Goal: Transaction & Acquisition: Purchase product/service

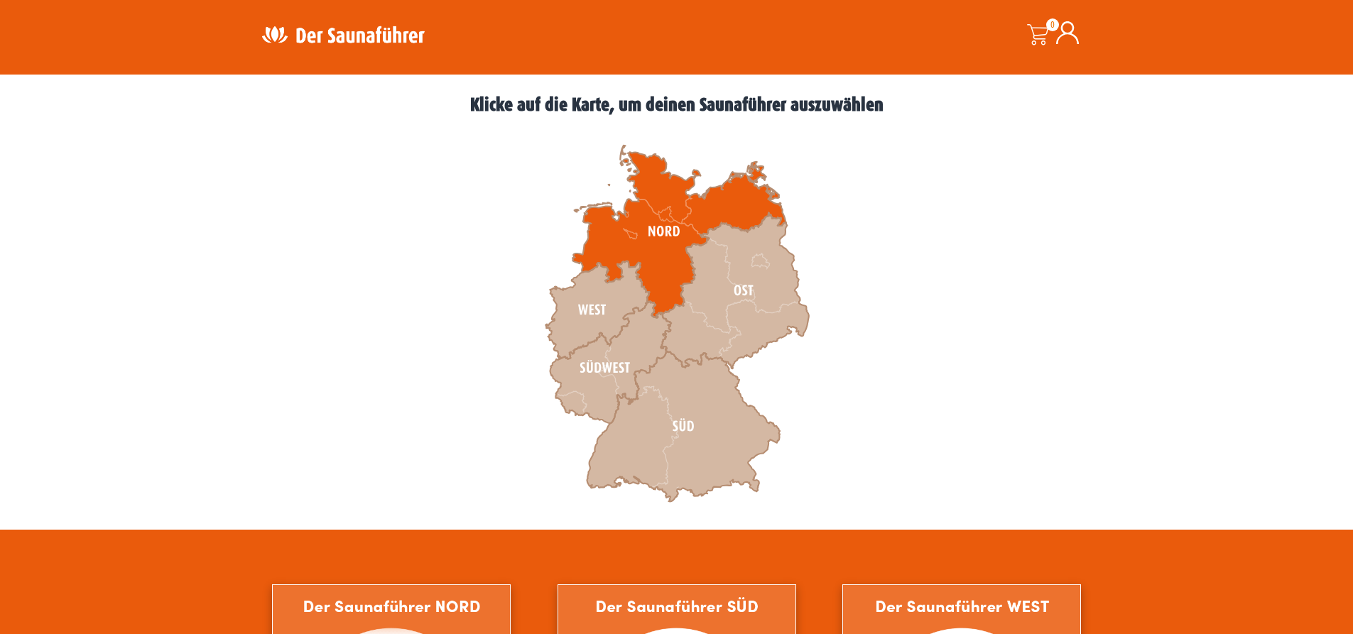
scroll to position [355, 0]
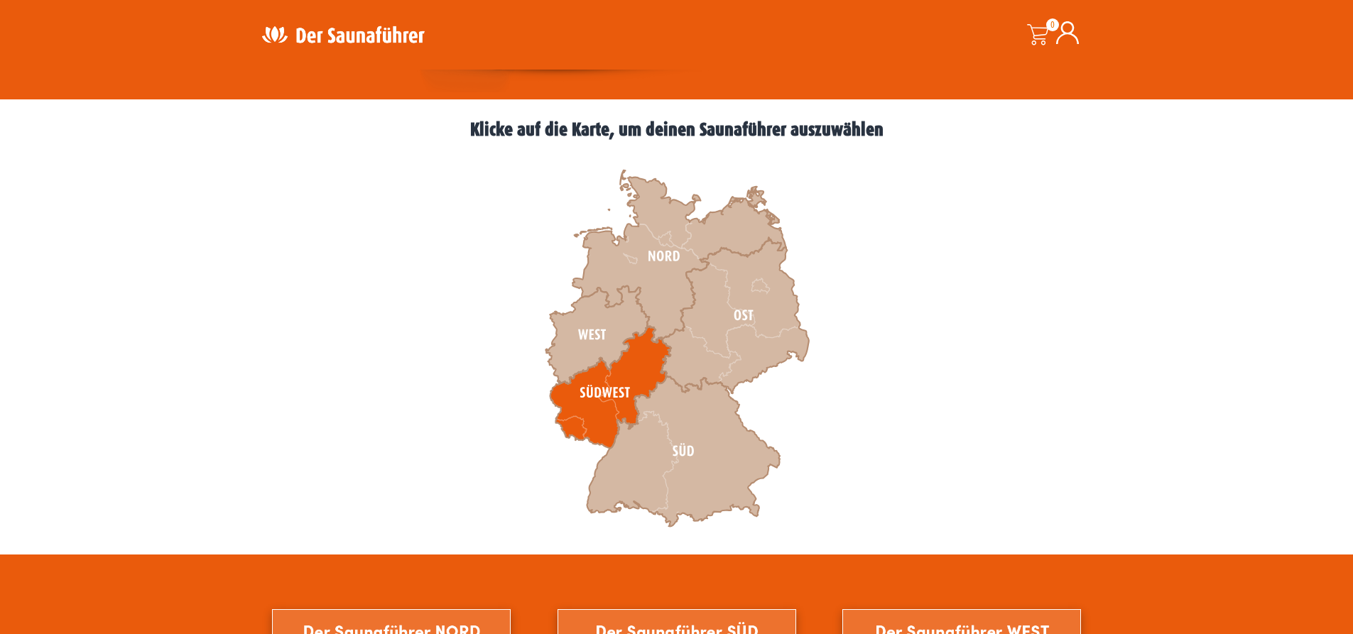
click at [621, 413] on icon at bounding box center [610, 388] width 121 height 122
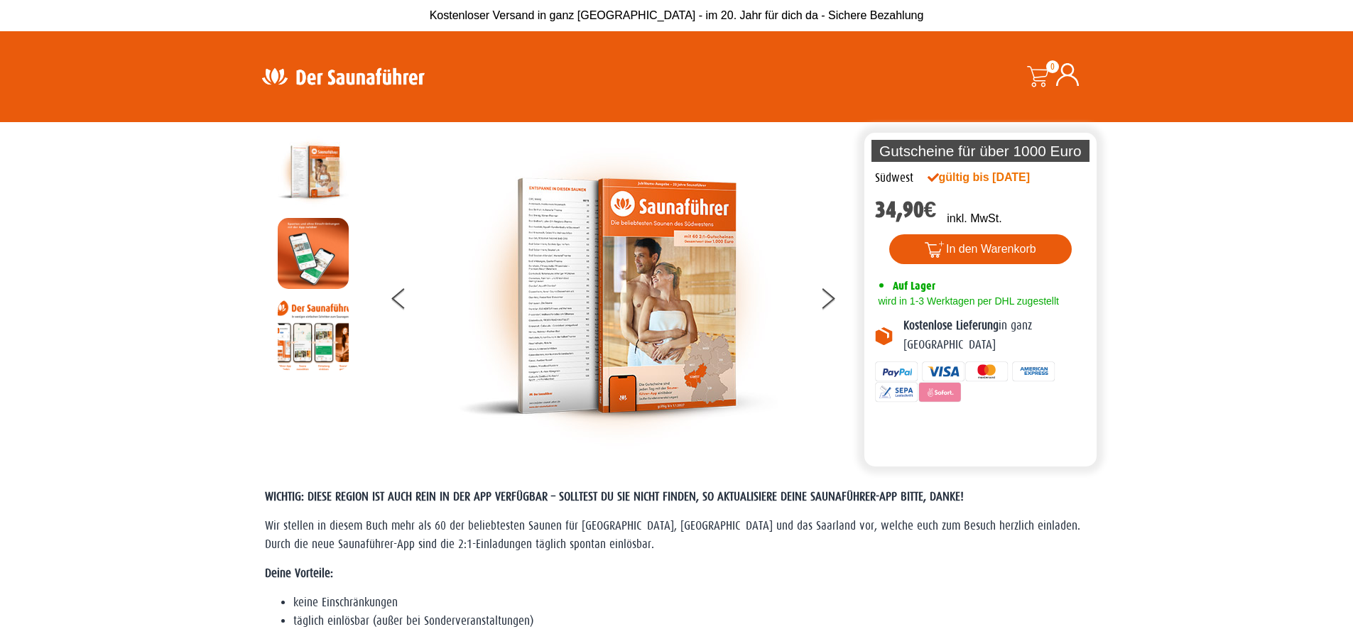
click at [380, 72] on img at bounding box center [343, 76] width 185 height 28
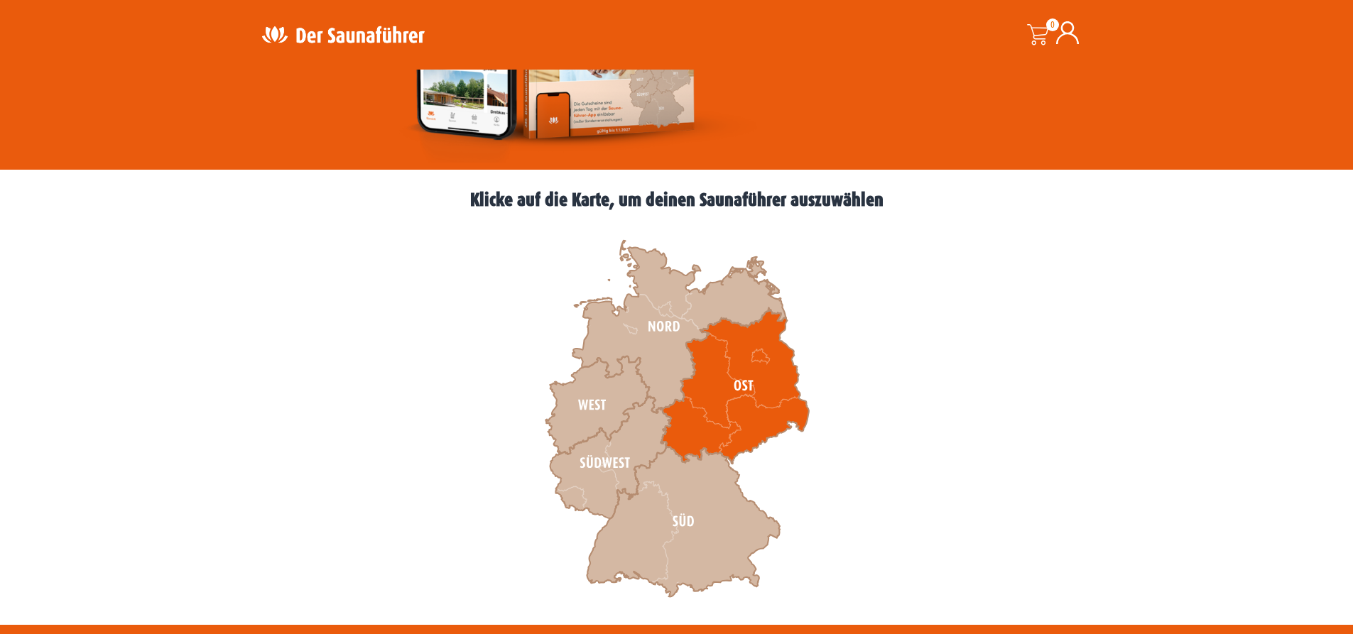
scroll to position [284, 0]
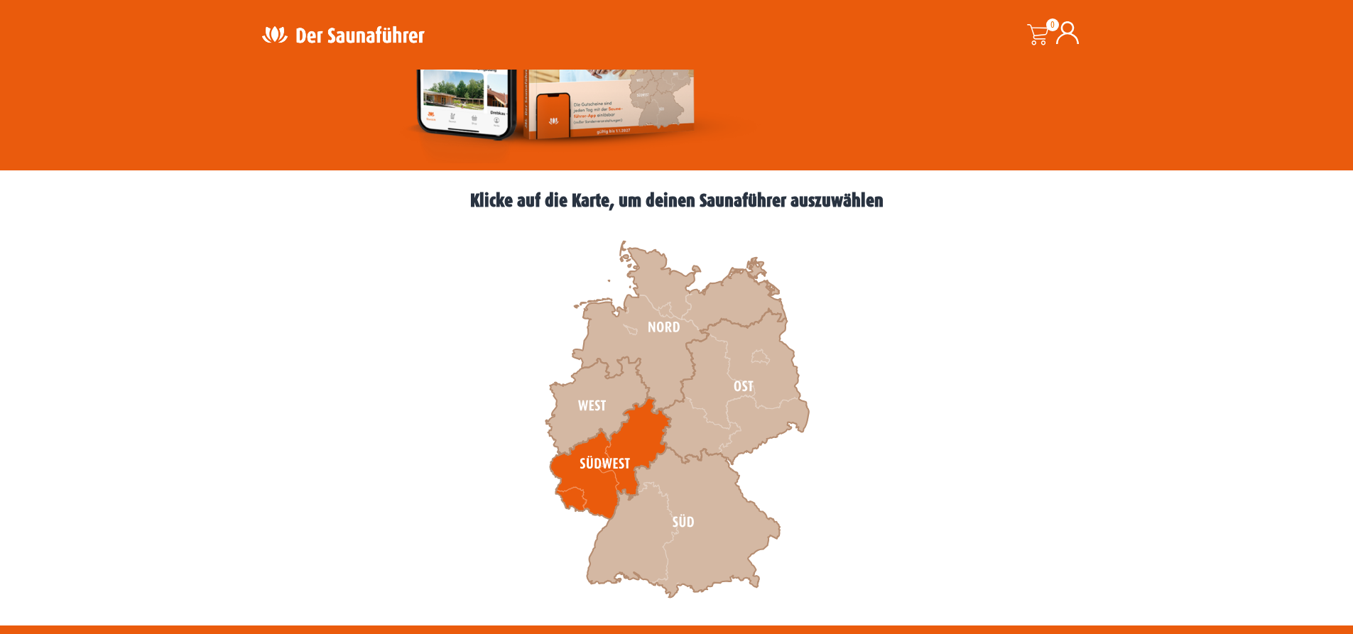
click at [598, 450] on icon at bounding box center [610, 459] width 121 height 122
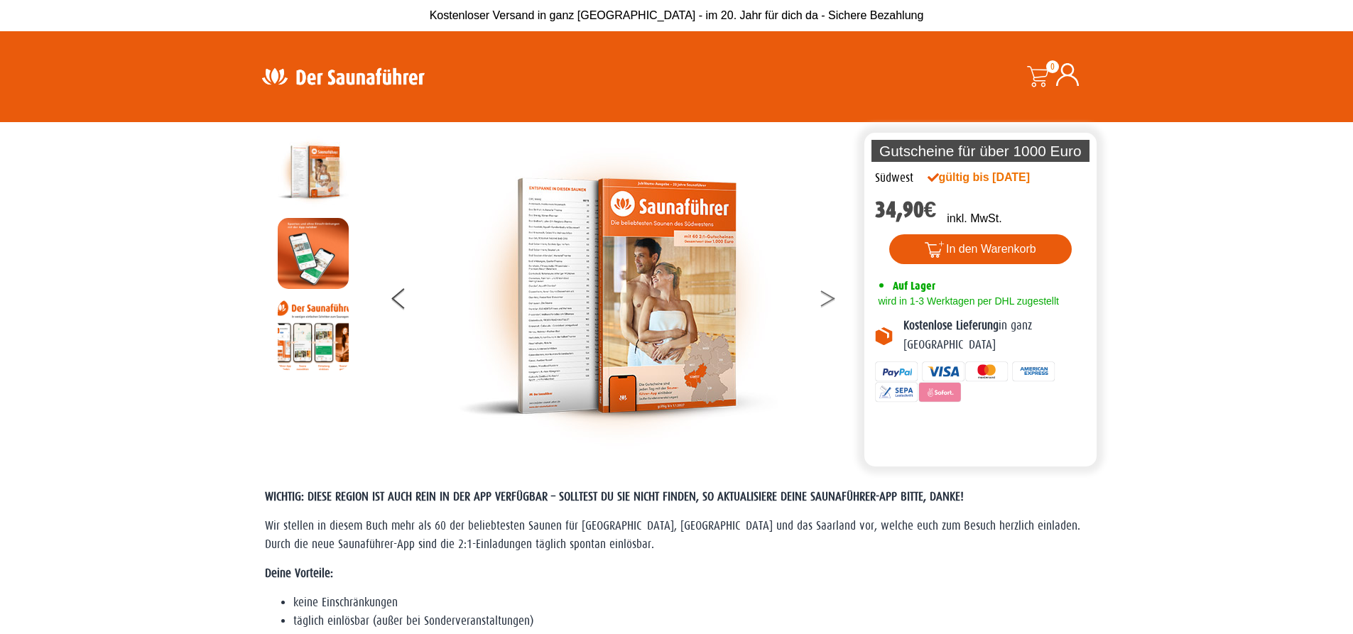
click at [830, 304] on button at bounding box center [837, 301] width 36 height 36
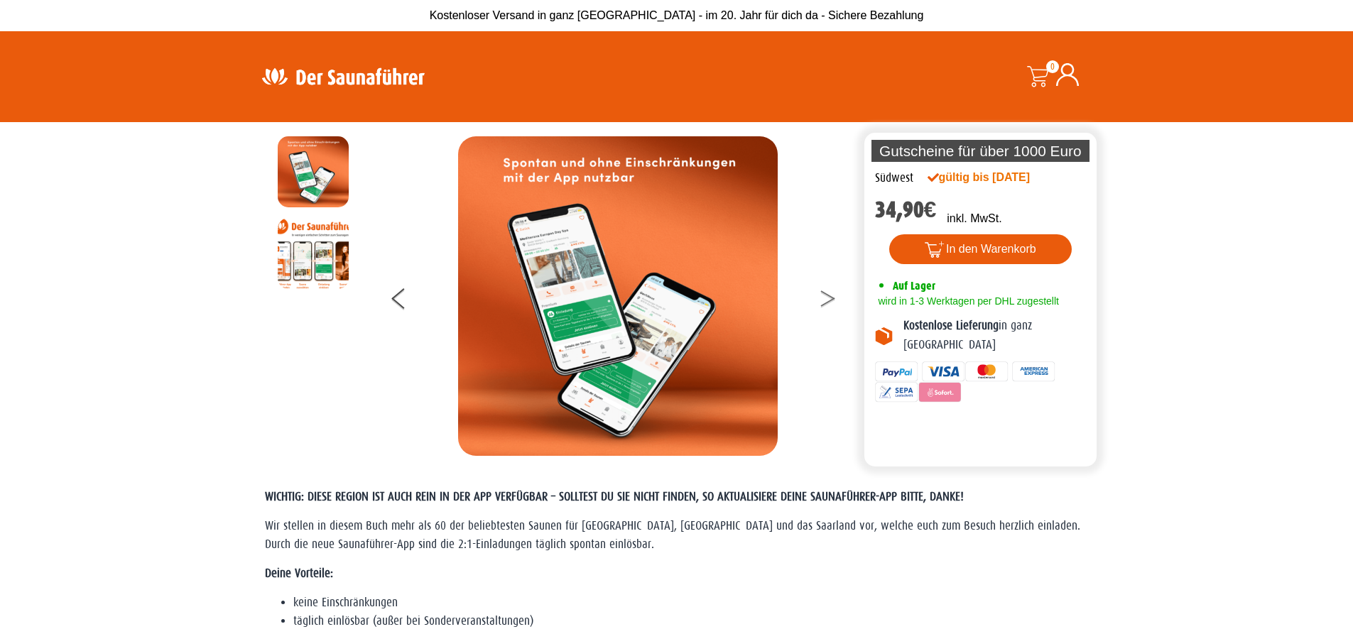
click at [829, 301] on icon at bounding box center [828, 302] width 14 height 9
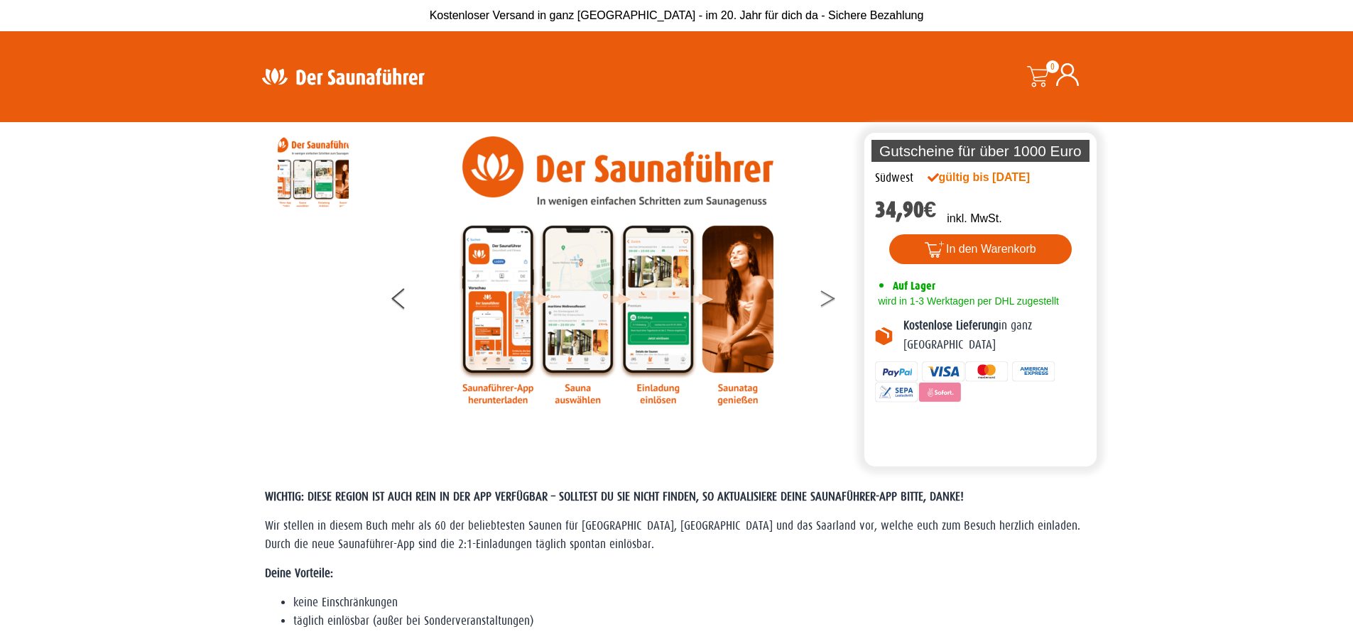
click at [829, 301] on icon at bounding box center [828, 302] width 14 height 9
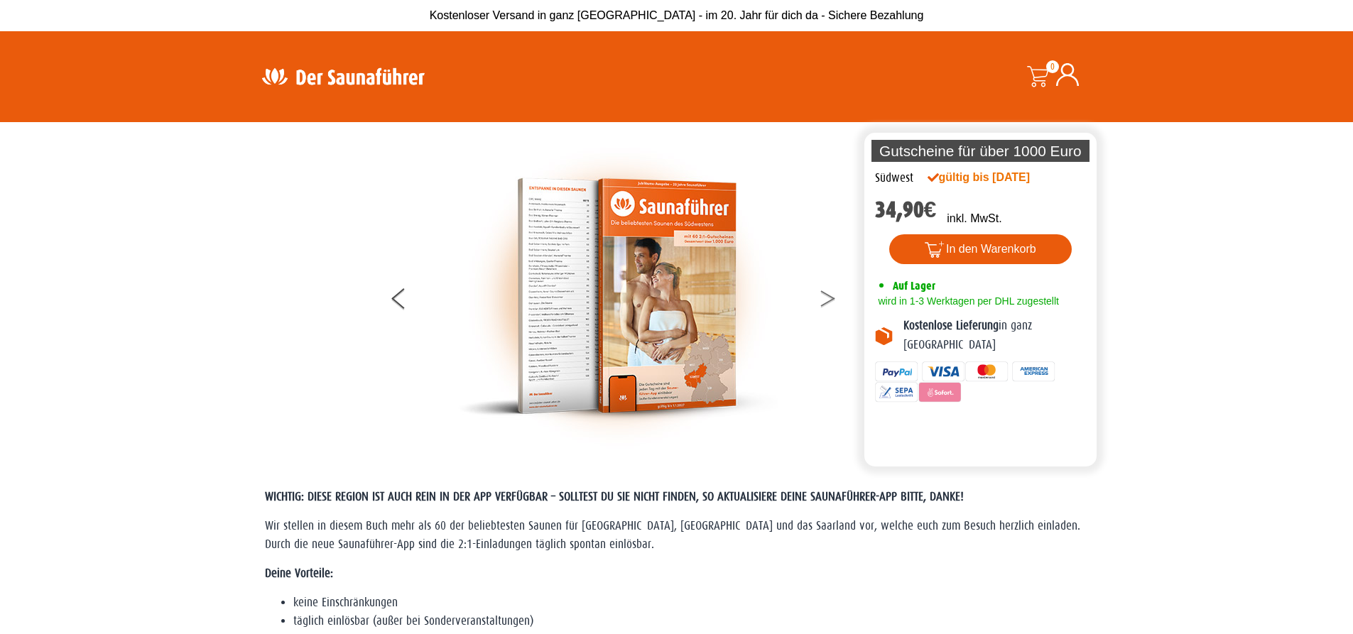
click at [829, 301] on icon at bounding box center [828, 302] width 14 height 9
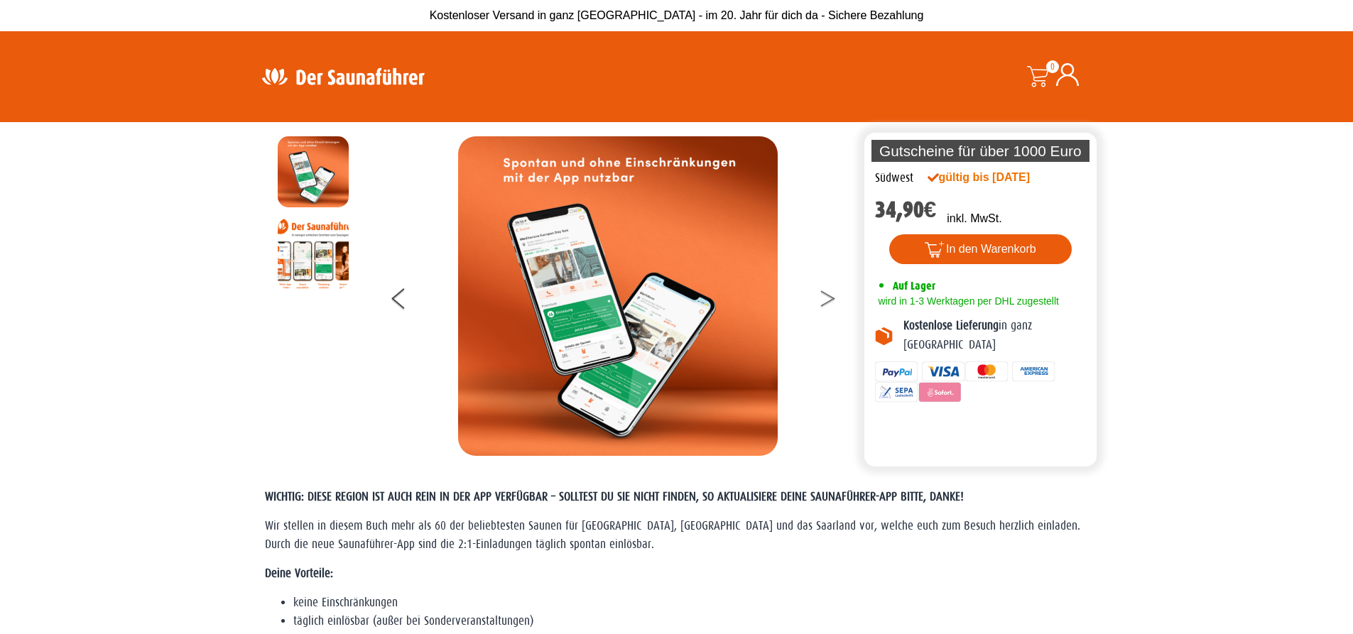
click at [829, 301] on icon at bounding box center [828, 302] width 14 height 9
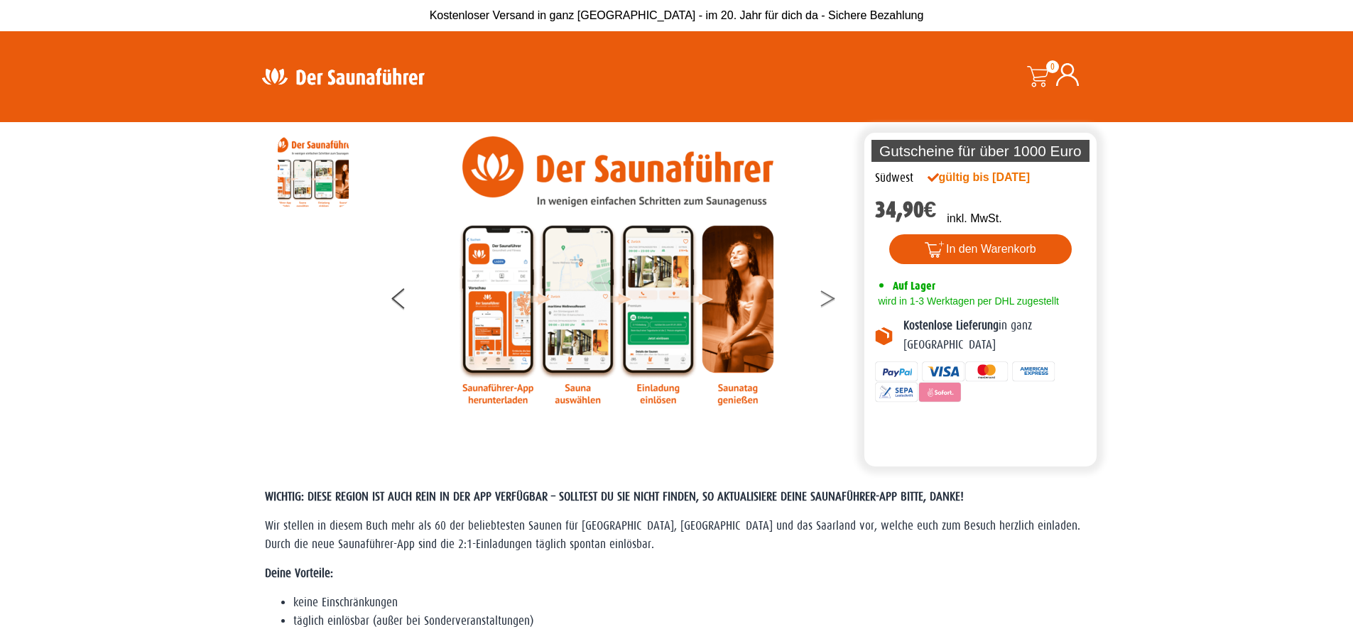
click at [829, 301] on icon at bounding box center [828, 302] width 14 height 9
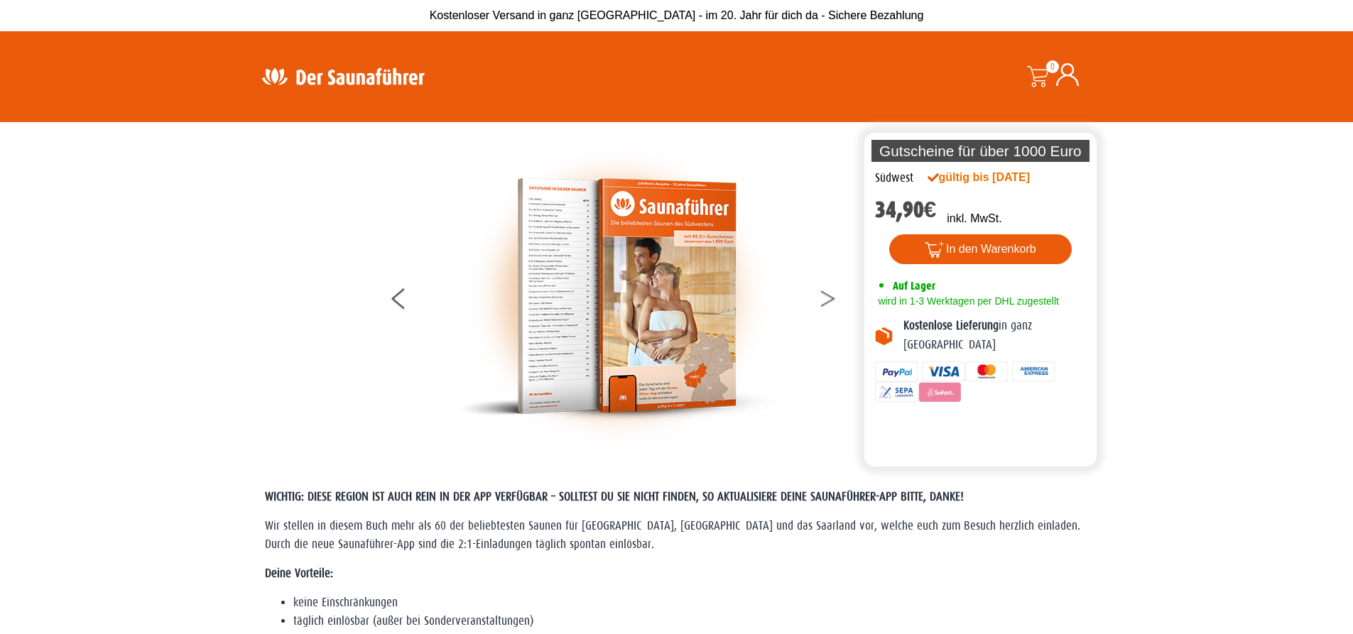
click at [829, 301] on icon at bounding box center [828, 302] width 14 height 9
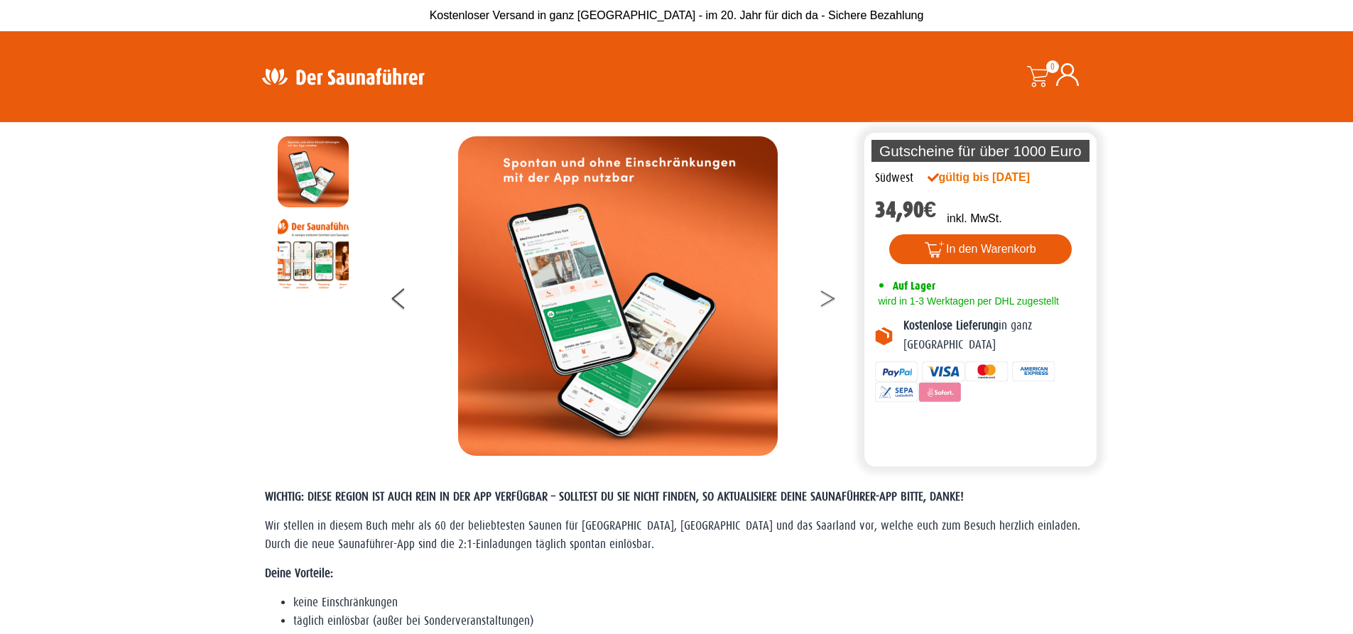
click at [829, 301] on icon at bounding box center [828, 302] width 14 height 9
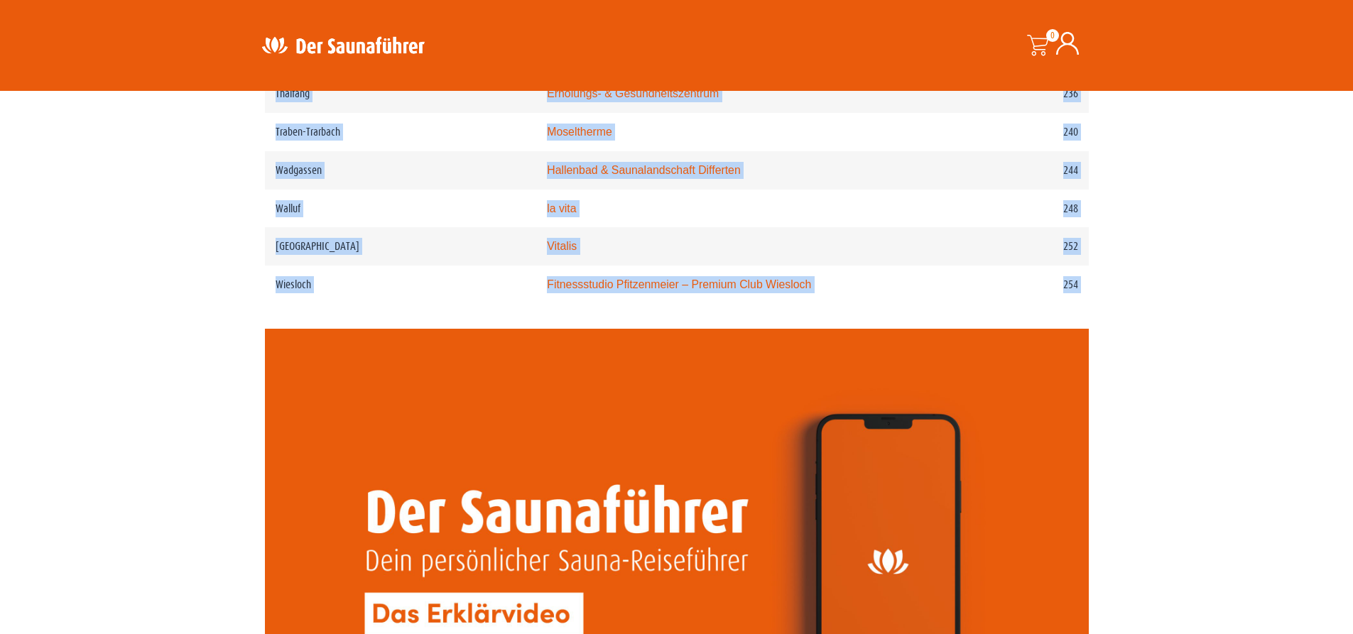
scroll to position [3010, 0]
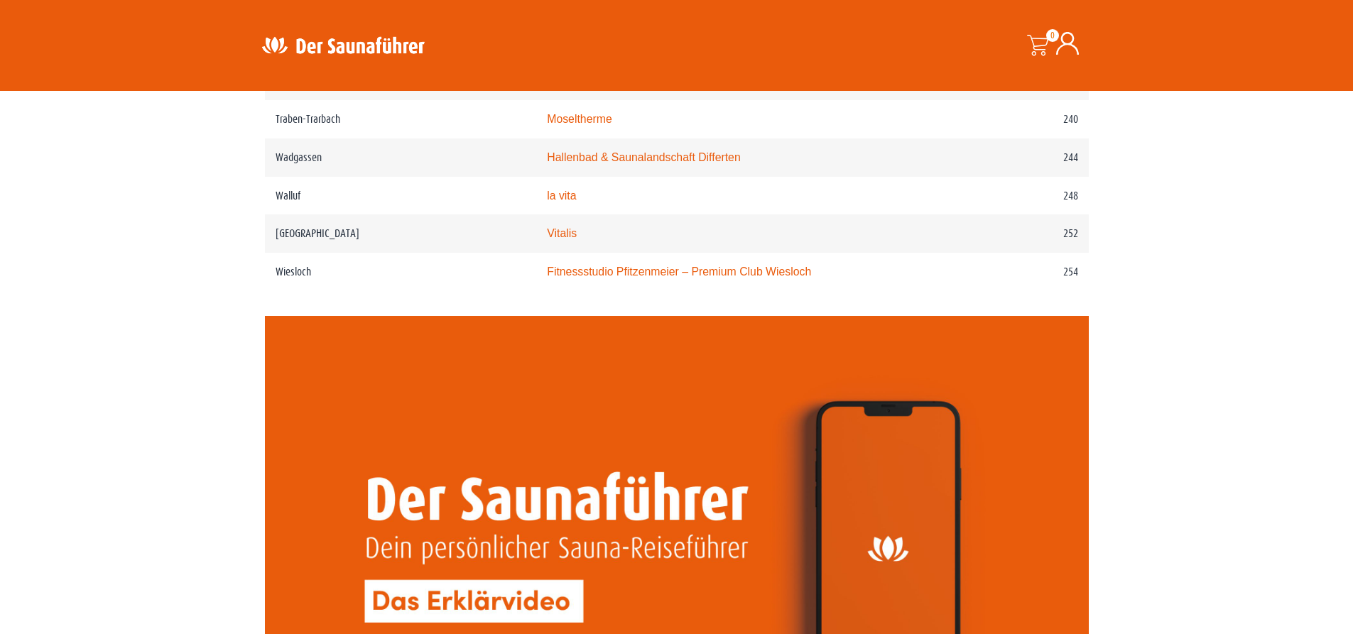
drag, startPoint x: 256, startPoint y: 260, endPoint x: 1099, endPoint y: 303, distance: 844.1
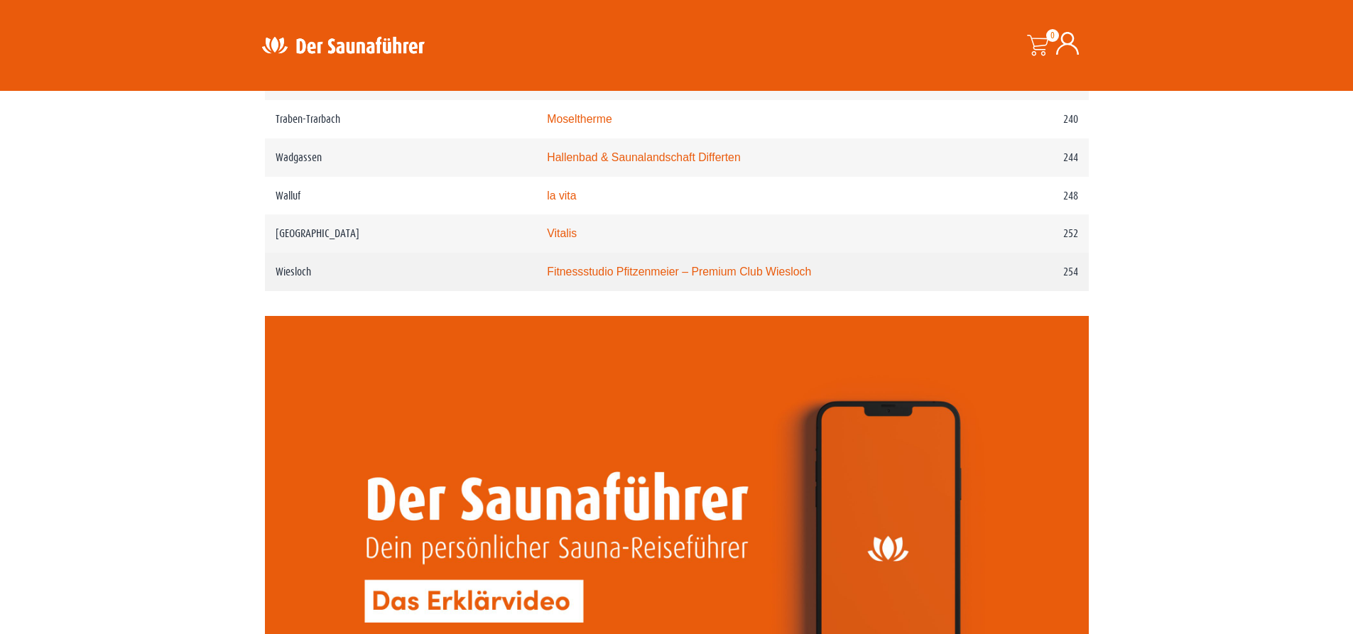
copy div
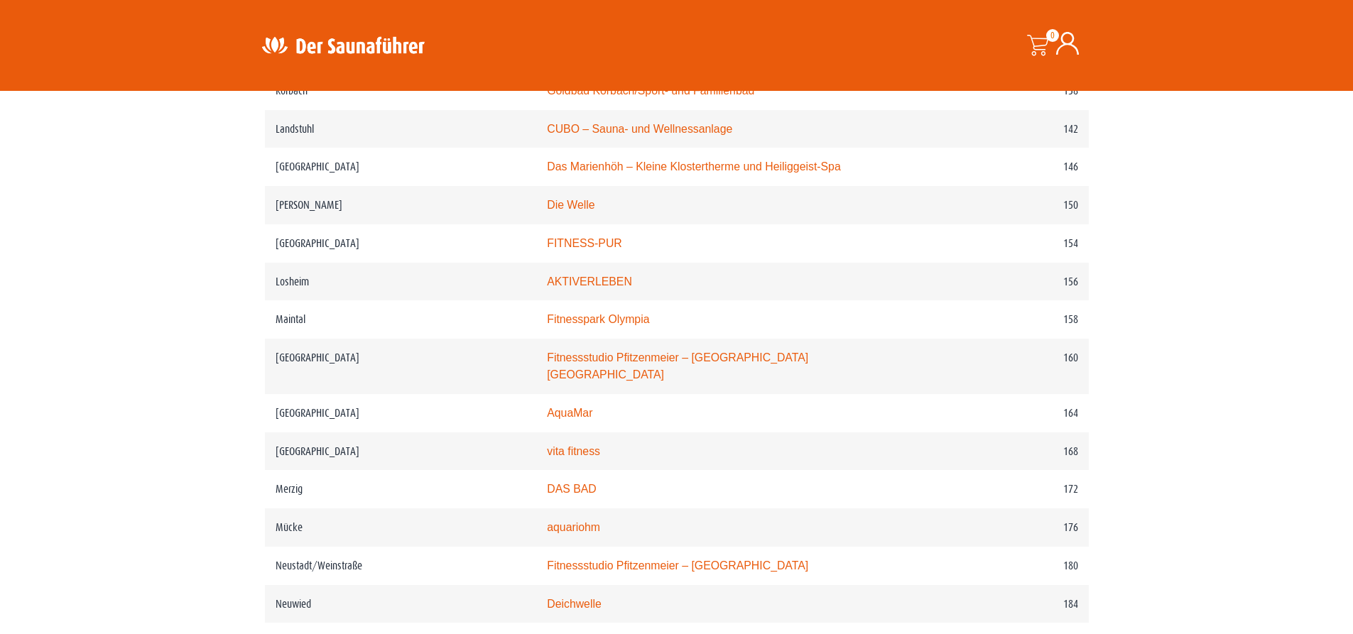
scroll to position [2087, 0]
